Goal: Task Accomplishment & Management: Manage account settings

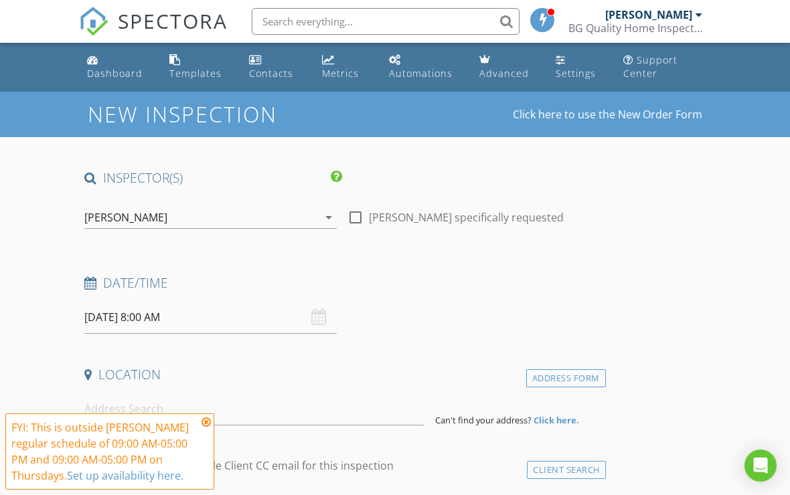
click at [104, 67] on div "Dashboard" at bounding box center [115, 73] width 56 height 13
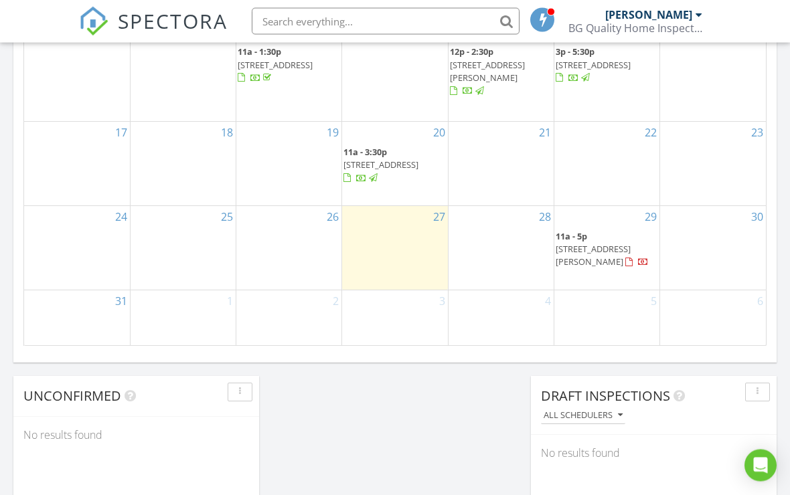
scroll to position [896, 0]
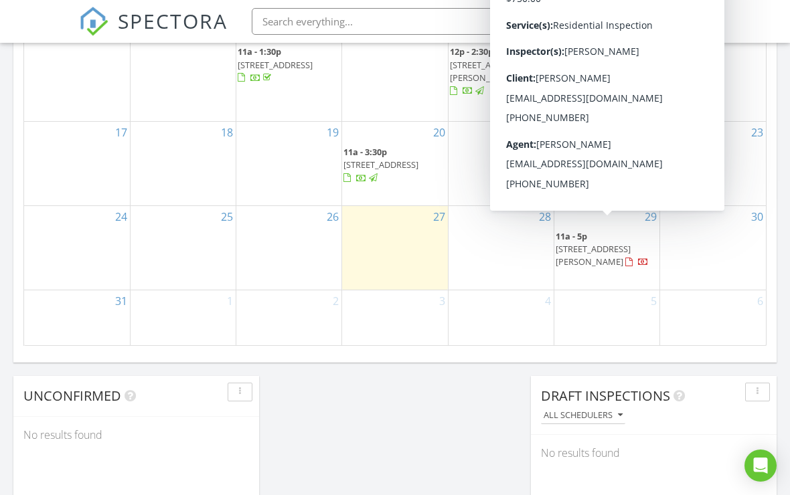
click at [630, 243] on span "3936 S Ewing St, Indianapolis 46237" at bounding box center [593, 255] width 75 height 25
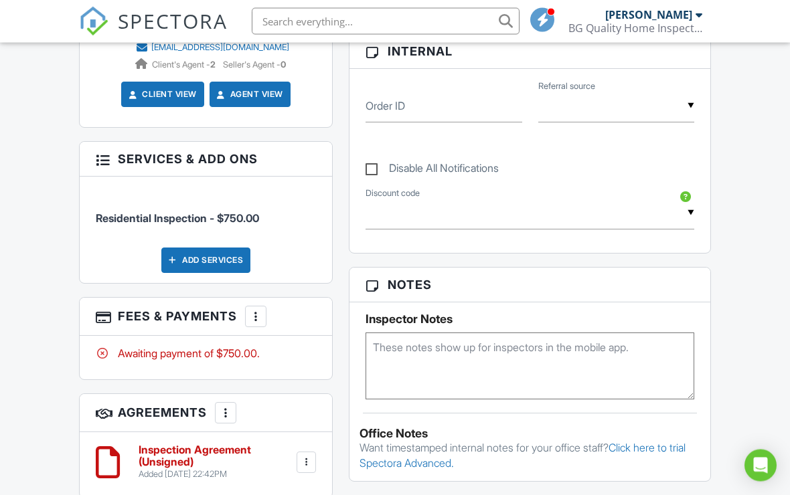
scroll to position [656, 0]
click at [258, 318] on div at bounding box center [255, 316] width 13 height 13
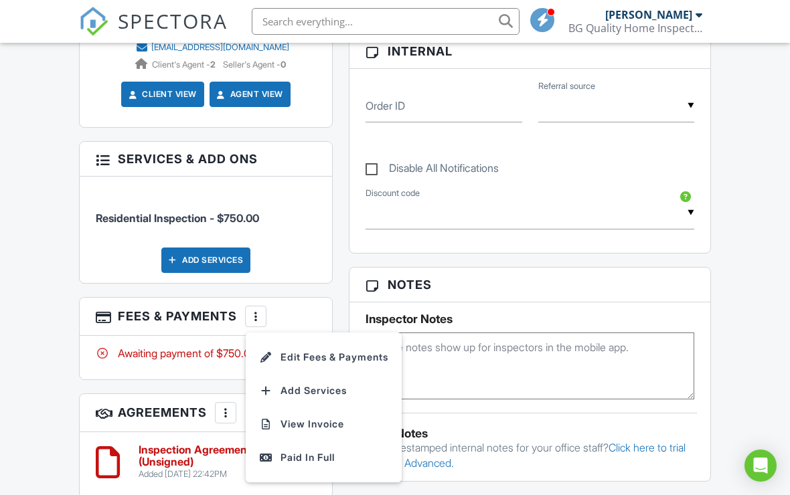
click at [366, 362] on li "Edit Fees & Payments" at bounding box center [324, 357] width 140 height 33
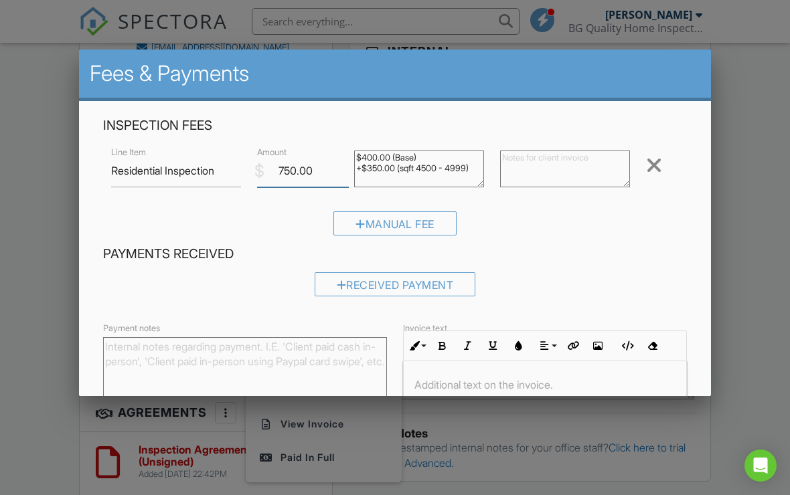
click at [314, 168] on input "750.00" at bounding box center [303, 171] width 92 height 33
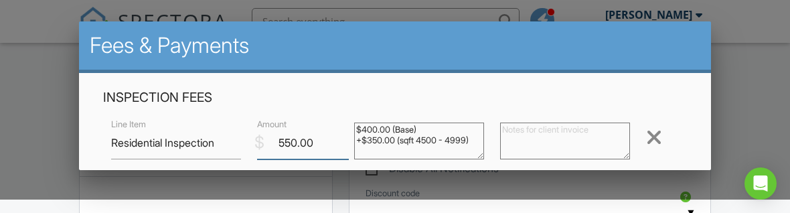
type input "550.00"
click at [672, 94] on h4 "Inspection Fees" at bounding box center [395, 97] width 584 height 17
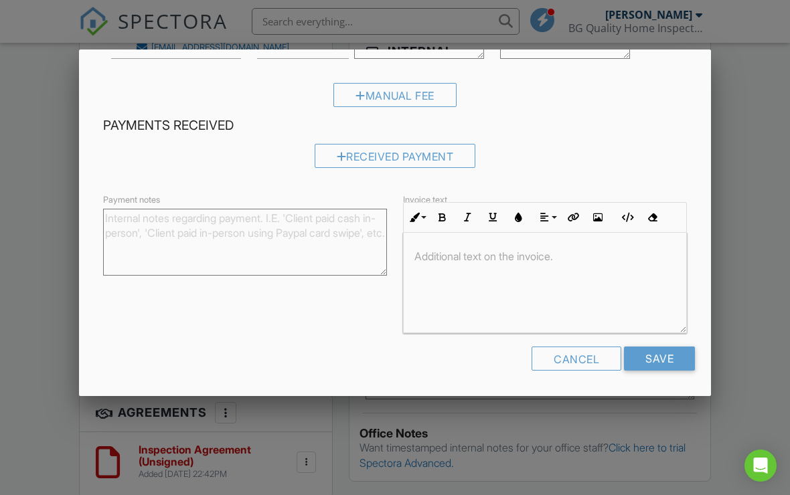
scroll to position [128, 0]
click at [672, 358] on input "Save" at bounding box center [659, 359] width 71 height 24
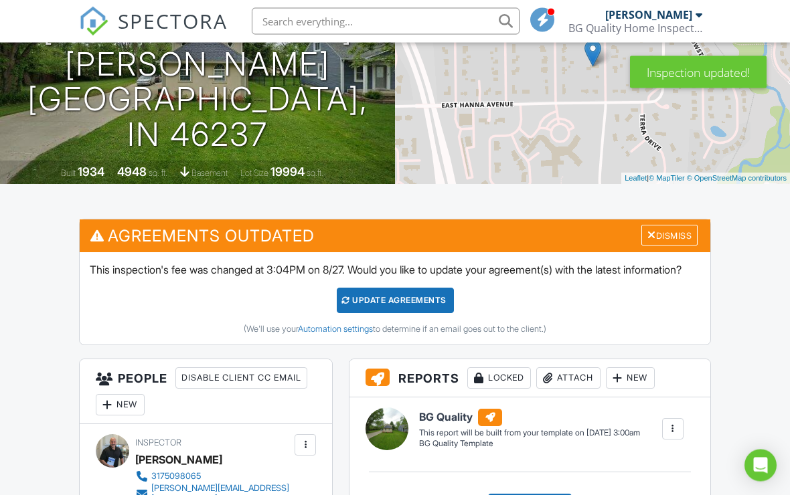
scroll to position [187, 0]
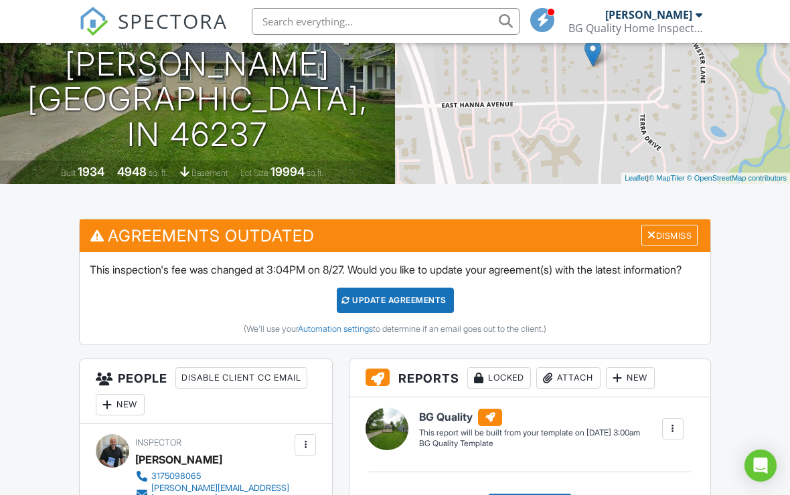
click at [424, 313] on div "Update Agreements" at bounding box center [395, 300] width 117 height 25
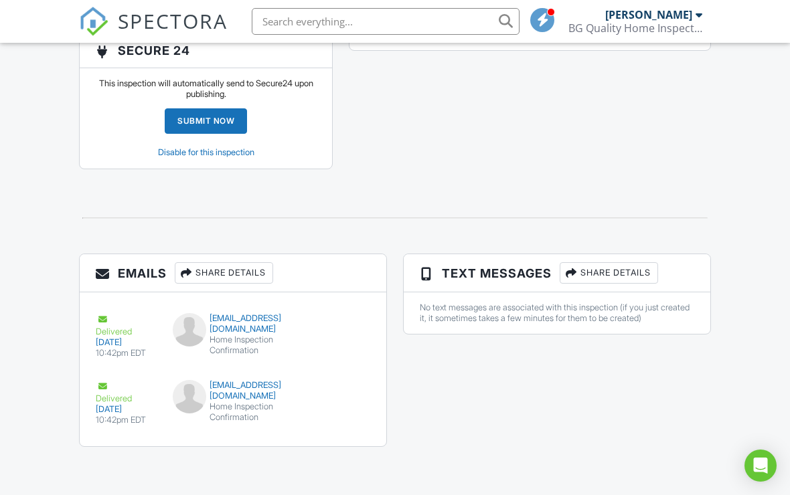
scroll to position [1541, 0]
